Goal: Transaction & Acquisition: Book appointment/travel/reservation

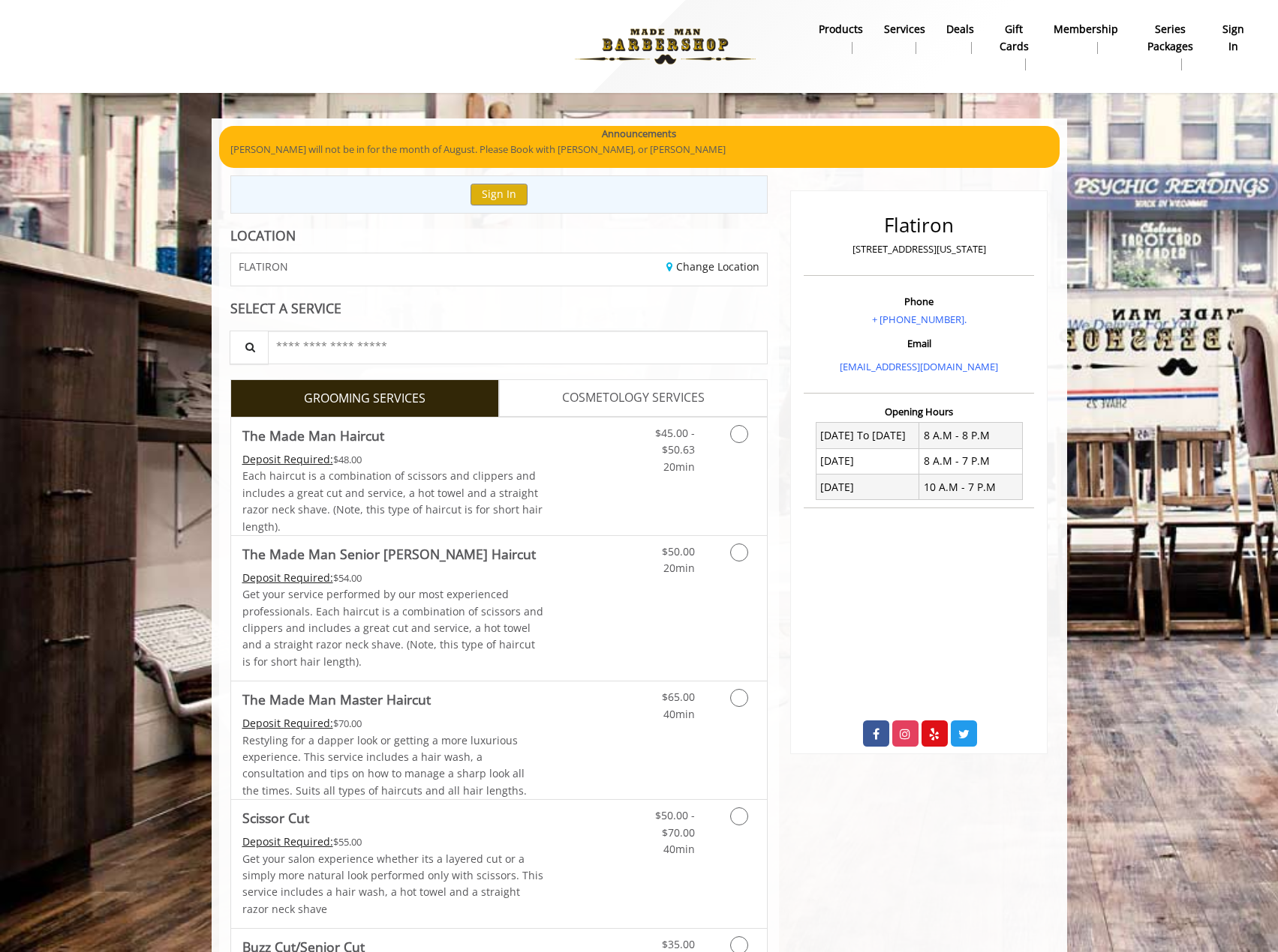
click at [1228, 31] on b "sign in" at bounding box center [1233, 37] width 24 height 33
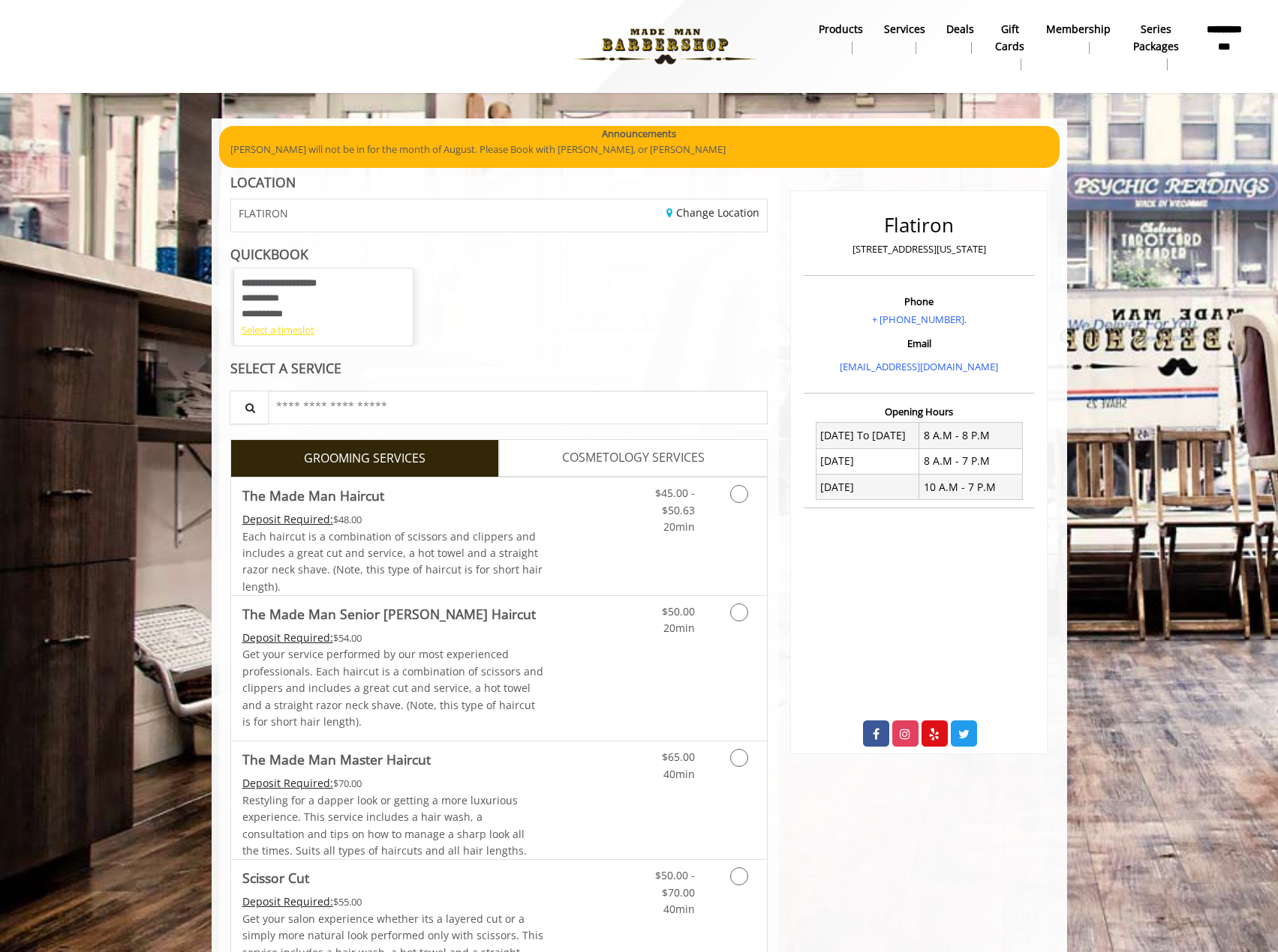
click at [305, 327] on div "Select a timeslot" at bounding box center [324, 330] width 163 height 16
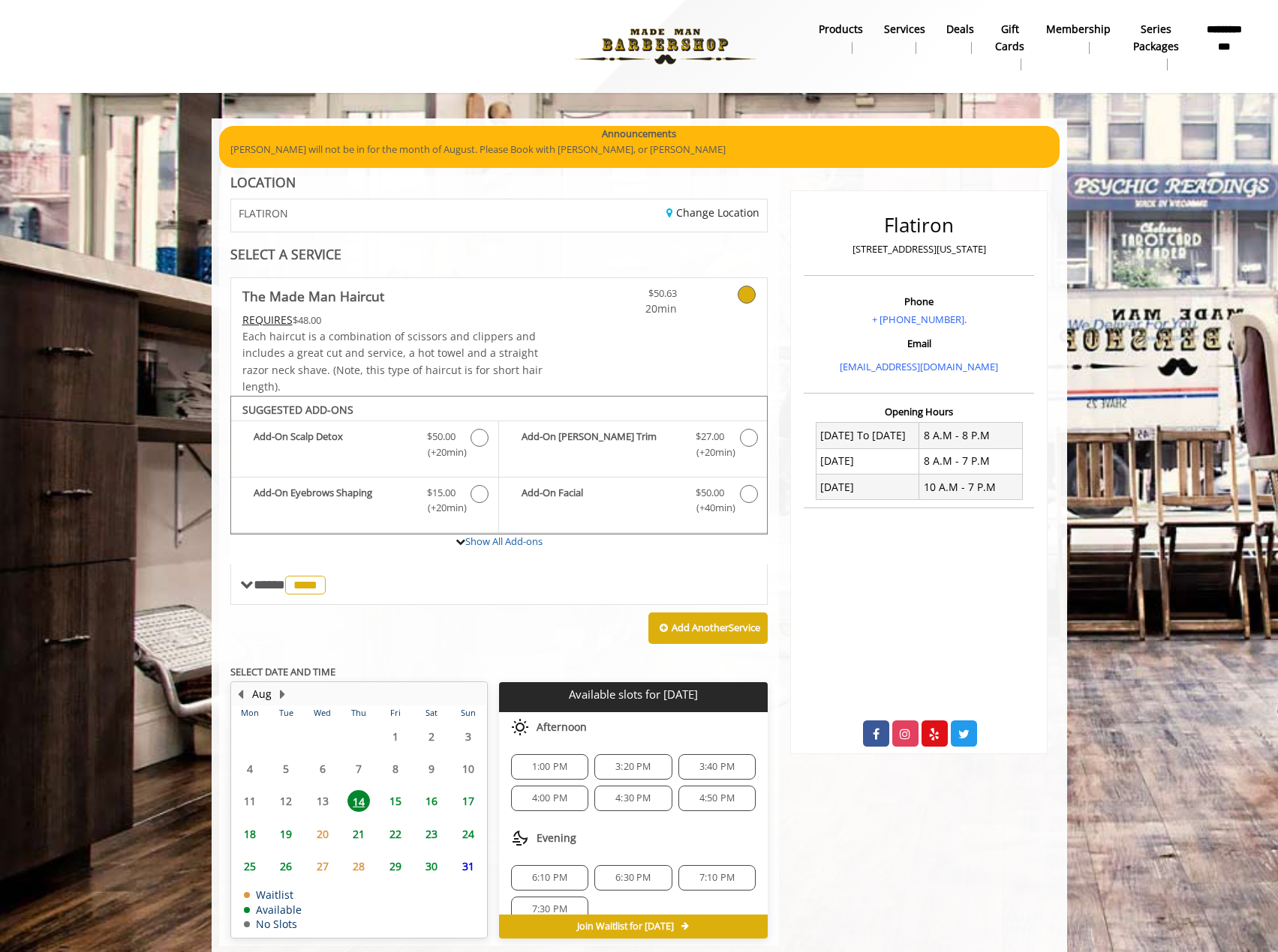
click at [422, 795] on span "16" at bounding box center [431, 802] width 23 height 22
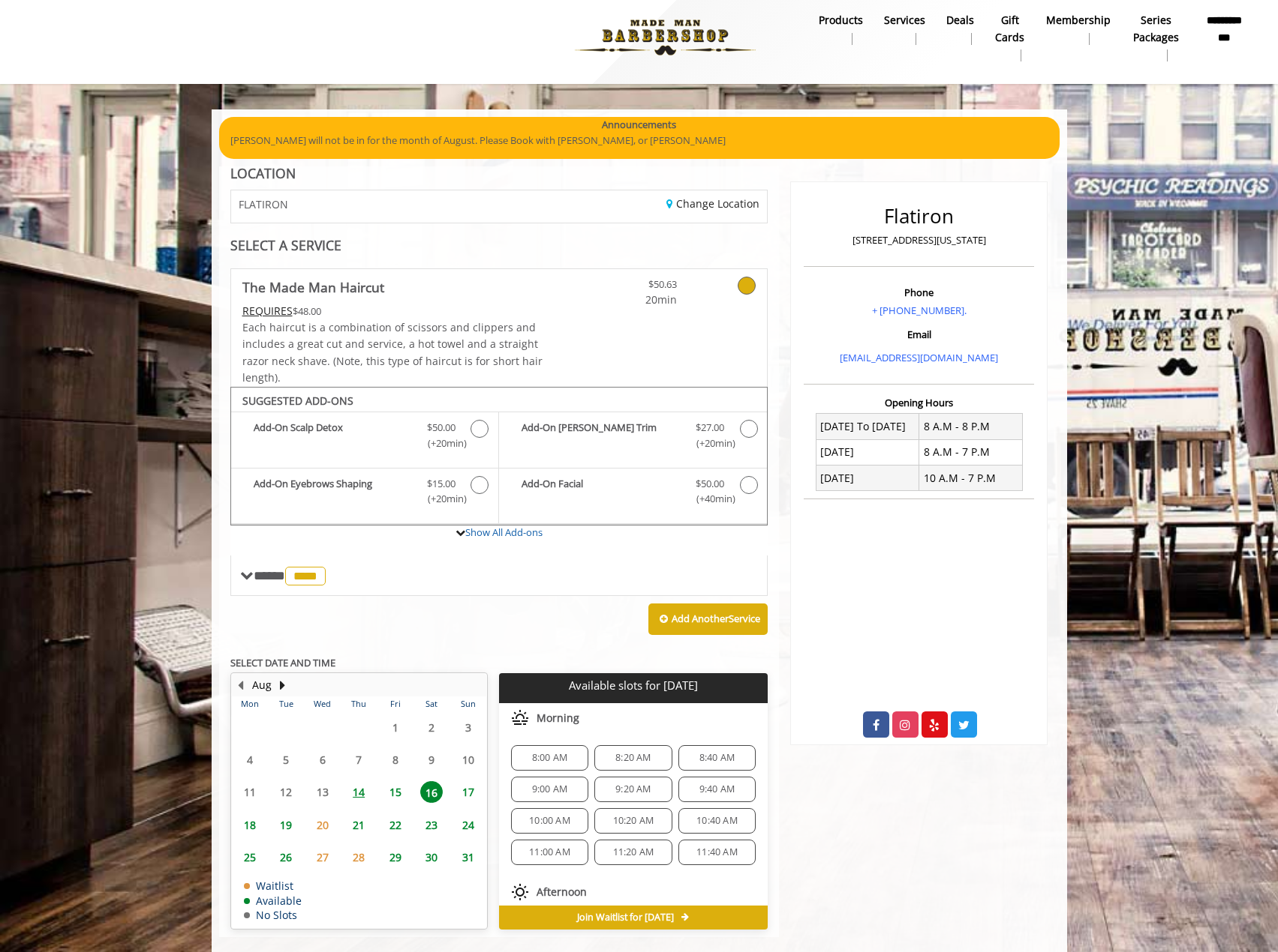
scroll to position [31, 0]
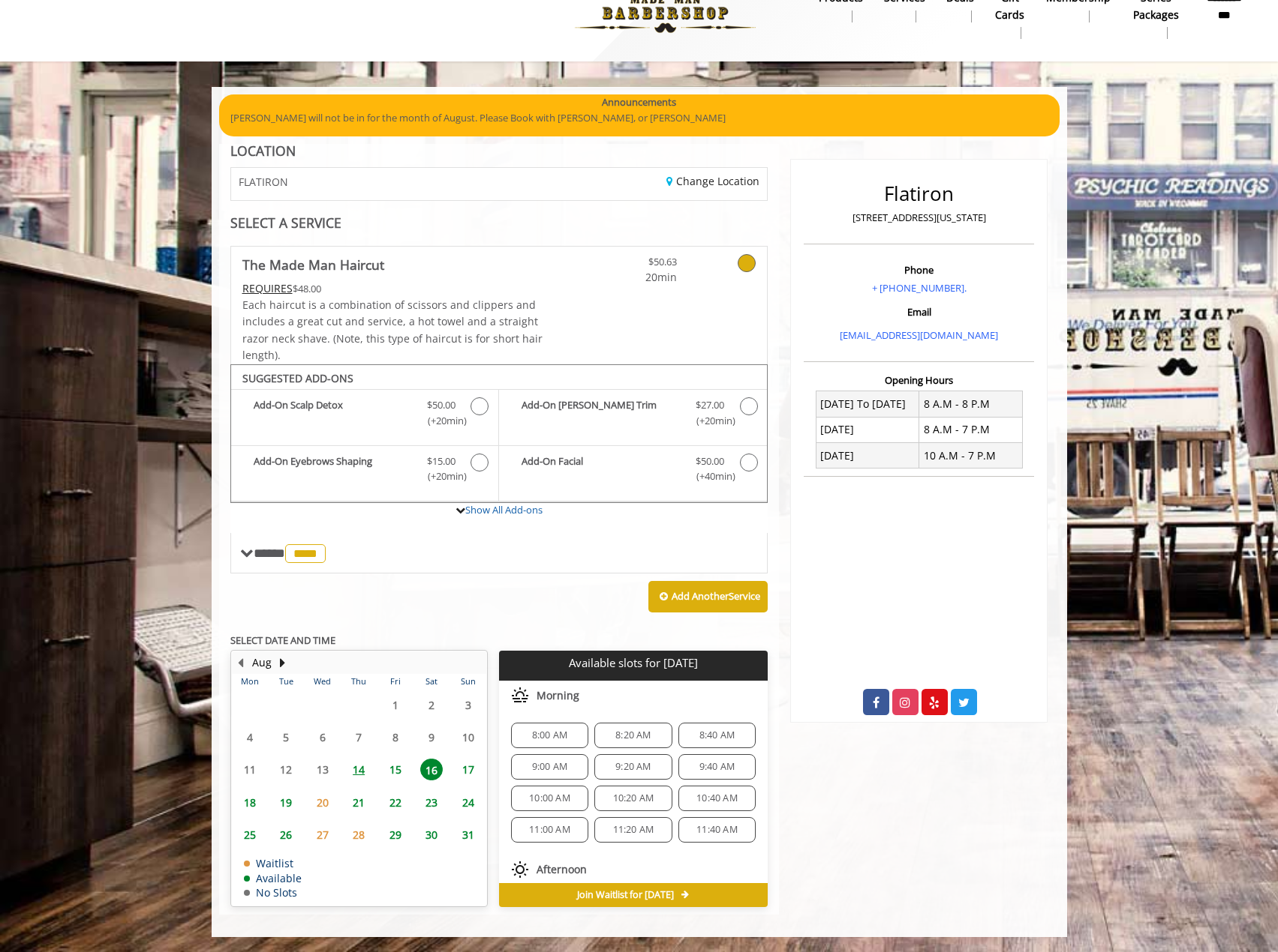
click at [721, 738] on span "8:40 AM" at bounding box center [717, 736] width 35 height 12
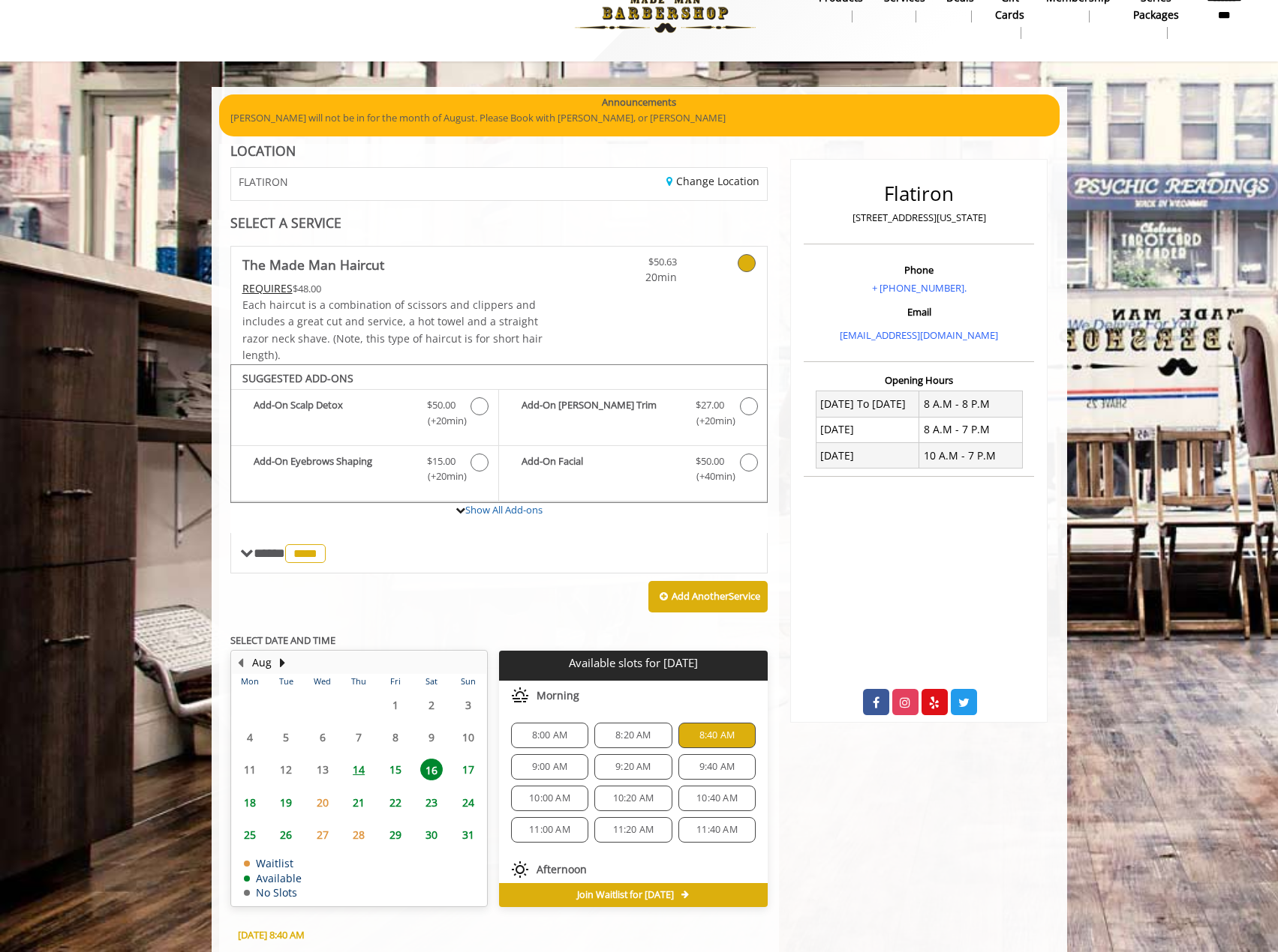
scroll to position [302, 0]
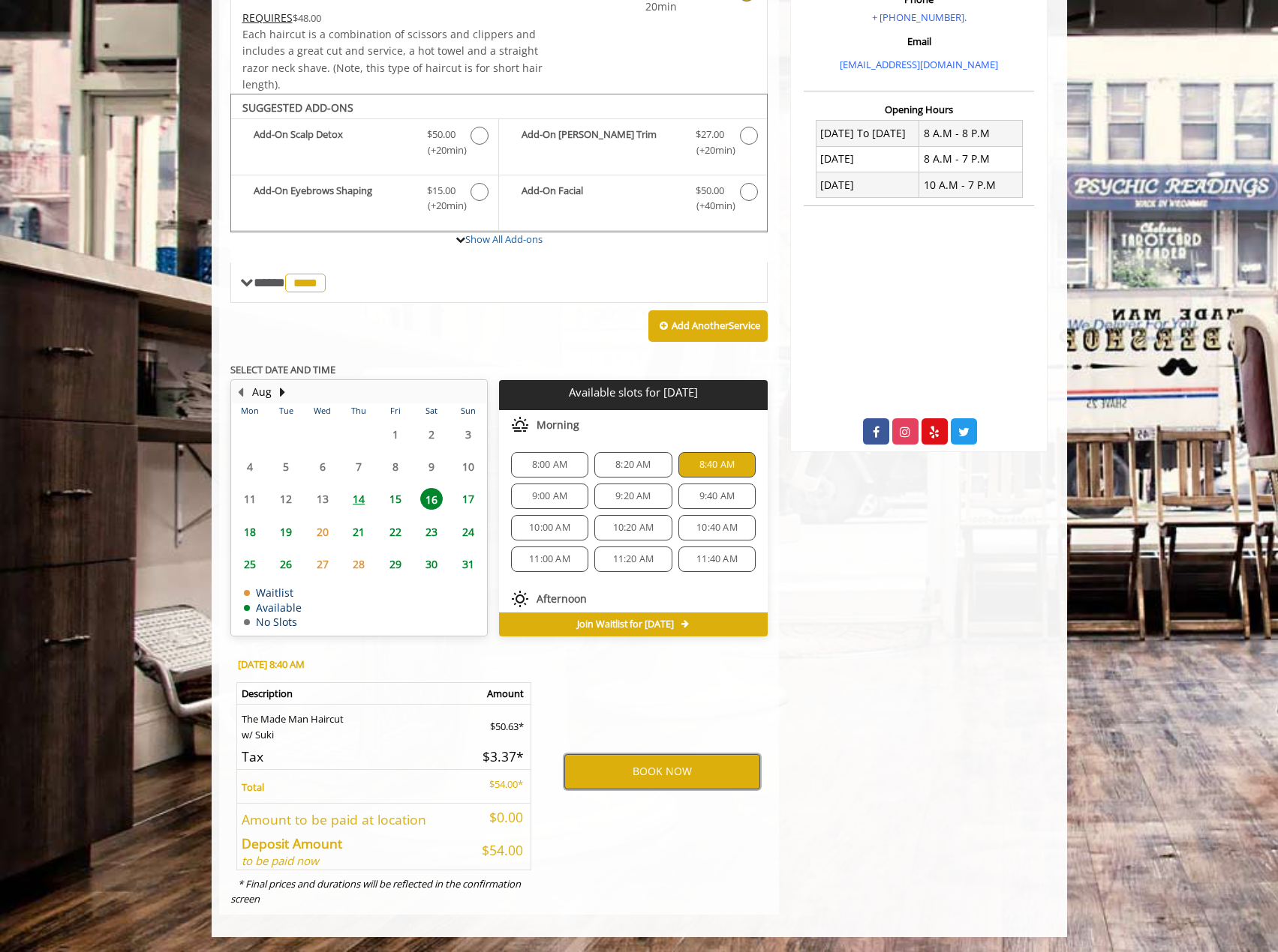
click at [700, 784] on button "BOOK NOW" at bounding box center [661, 771] width 196 height 34
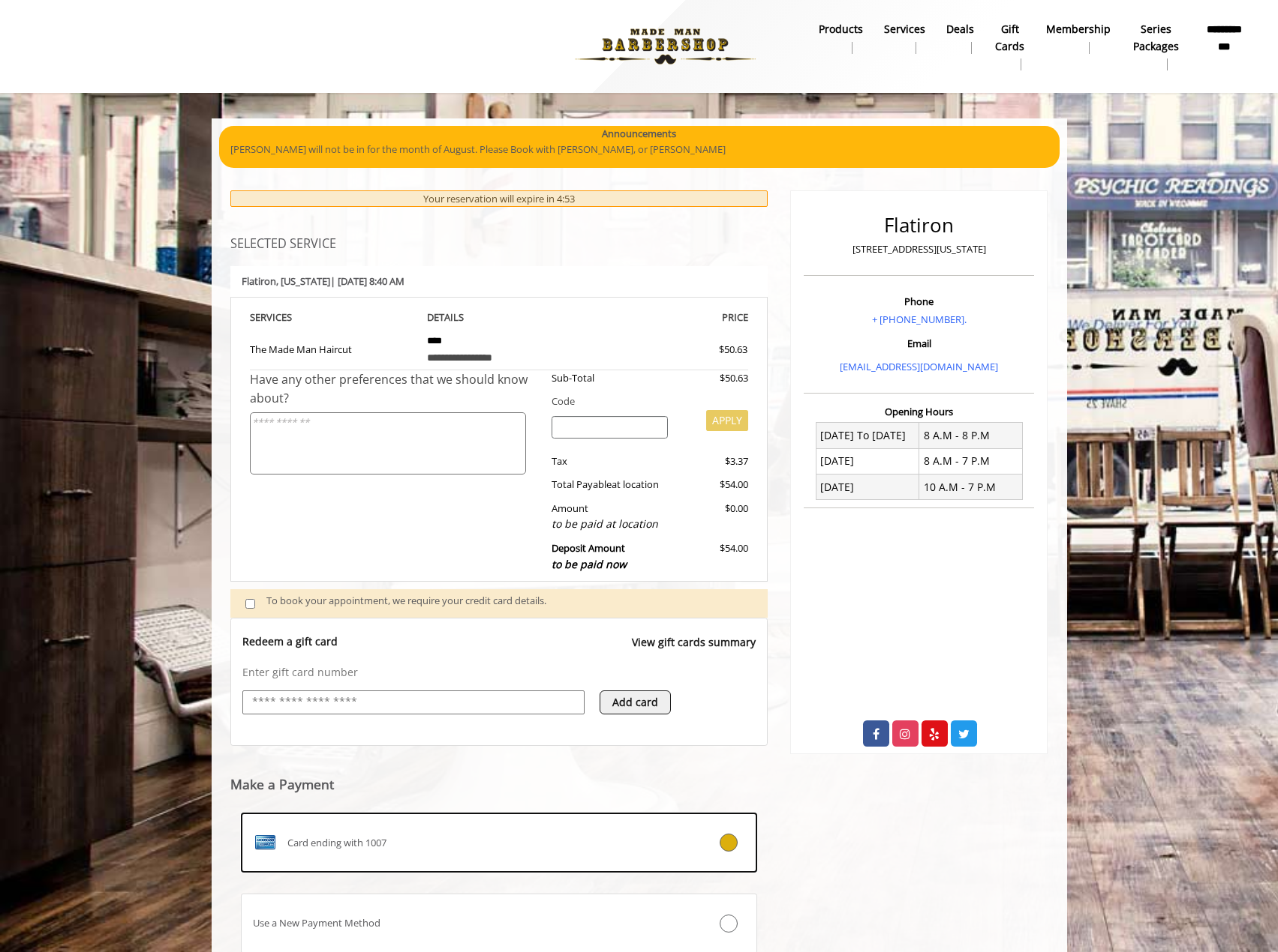
scroll to position [111, 0]
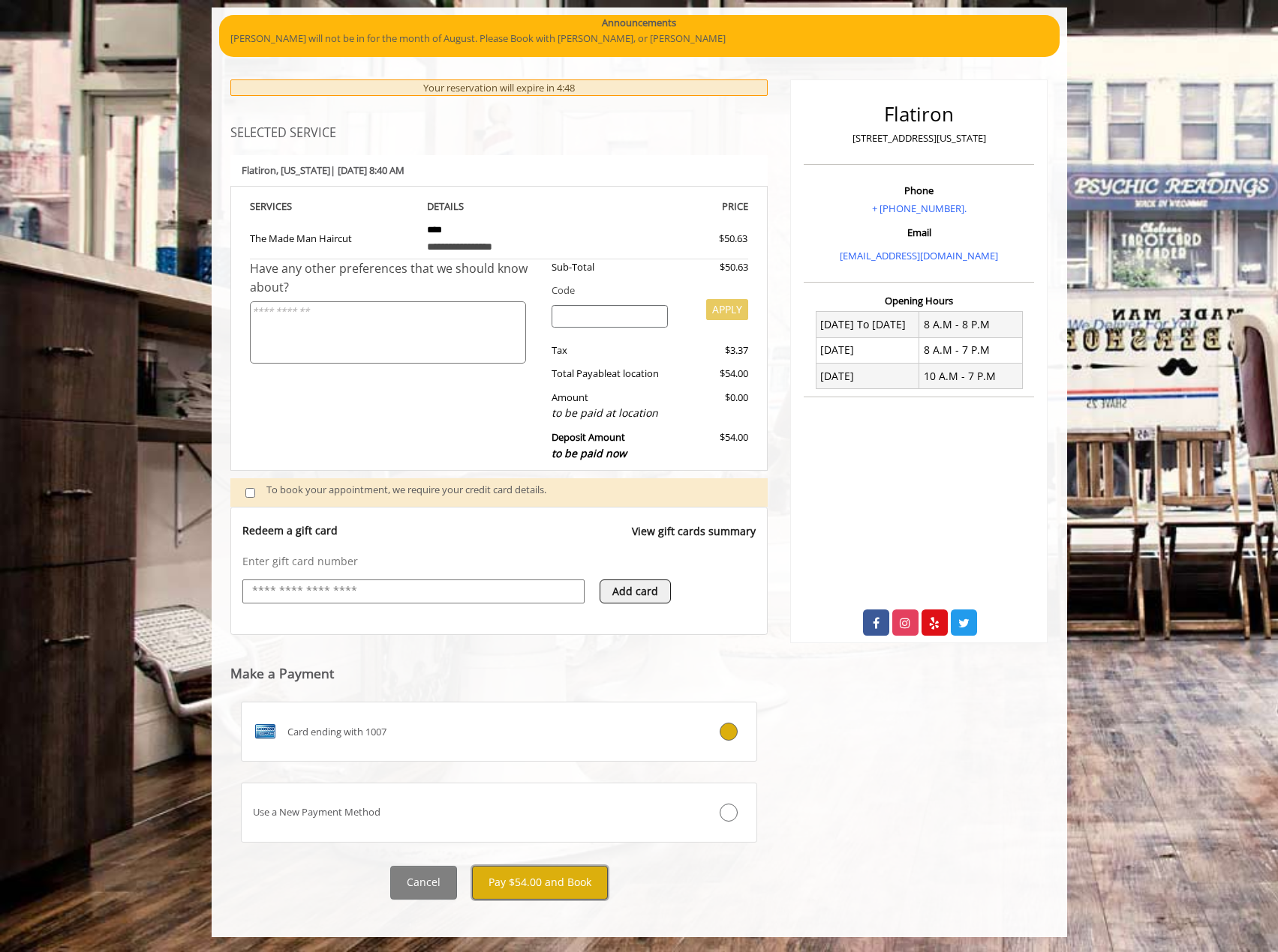
click at [558, 887] on button "Pay $54.00 and Book" at bounding box center [540, 883] width 136 height 33
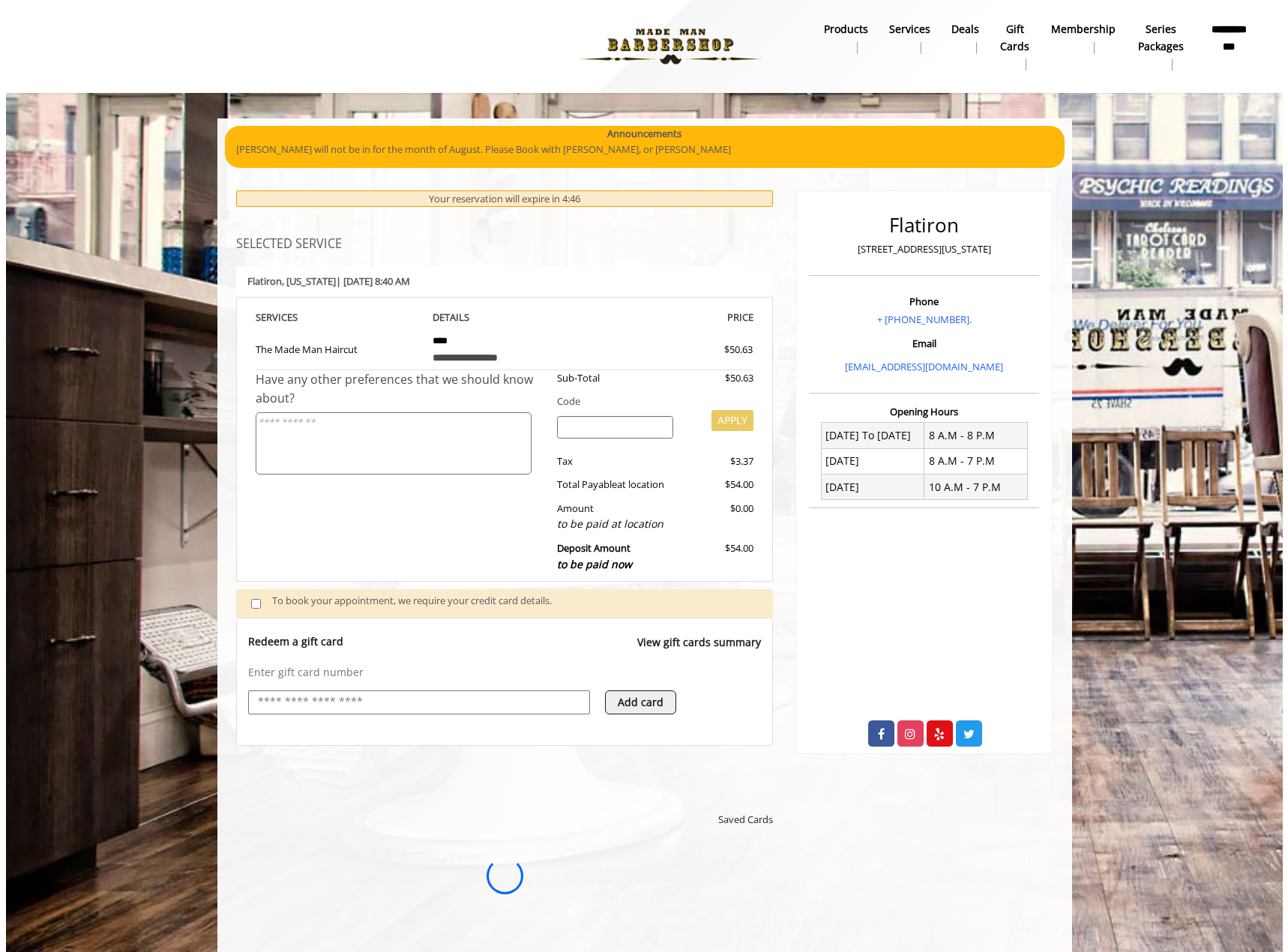
scroll to position [0, 0]
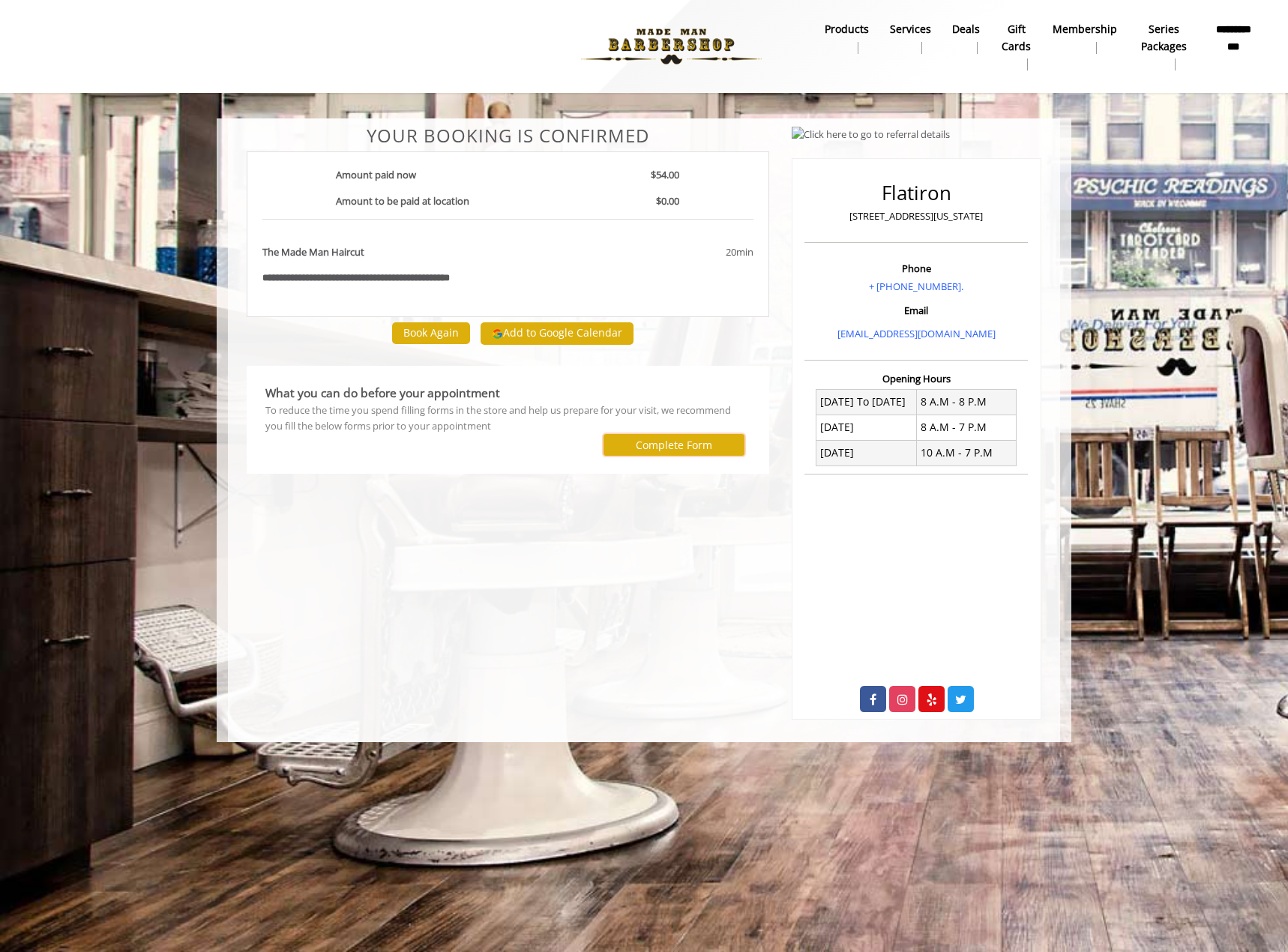
click at [680, 449] on label "Complete Form" at bounding box center [674, 446] width 77 height 12
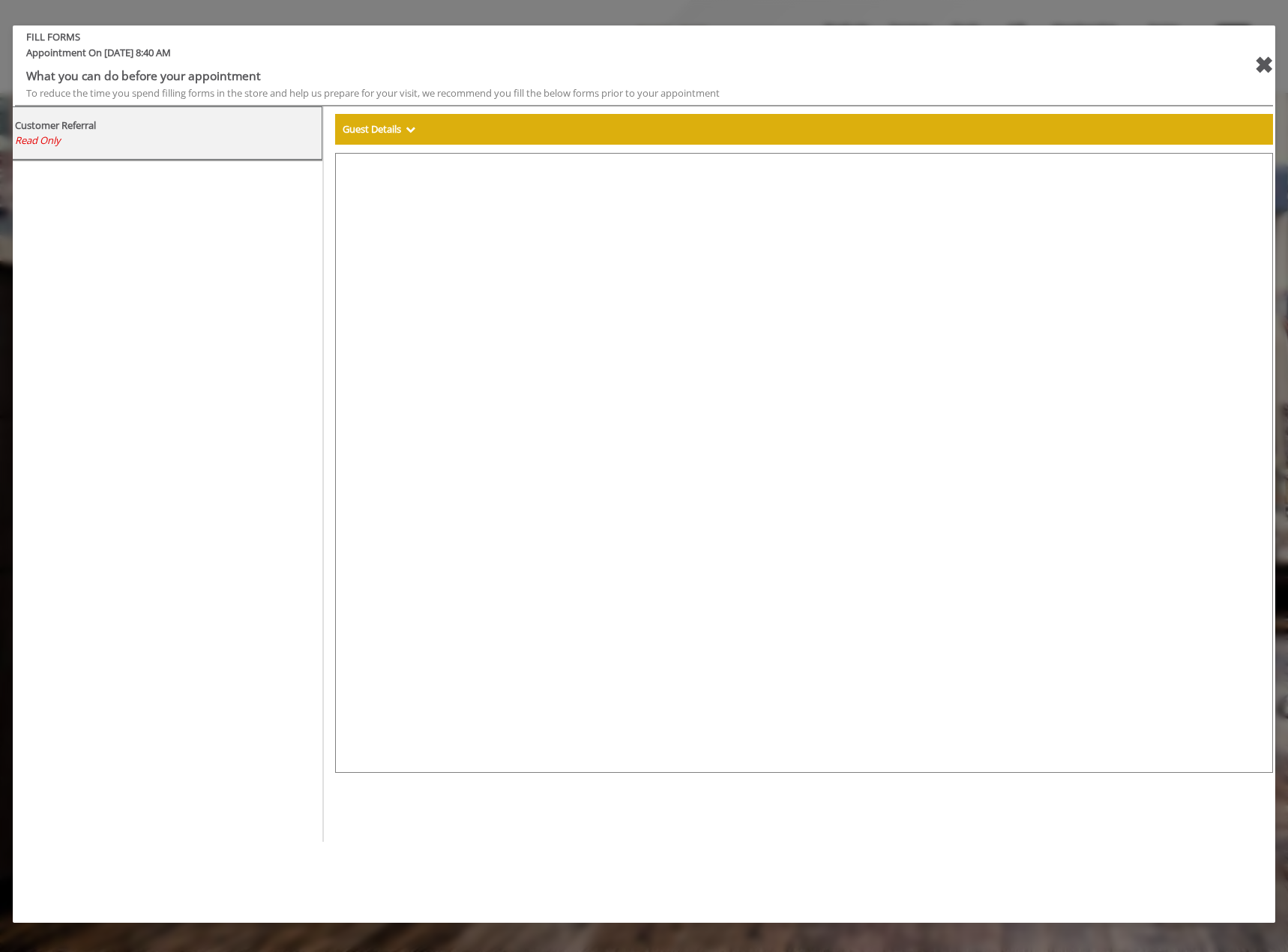
select select "***"
